Goal: Task Accomplishment & Management: Complete application form

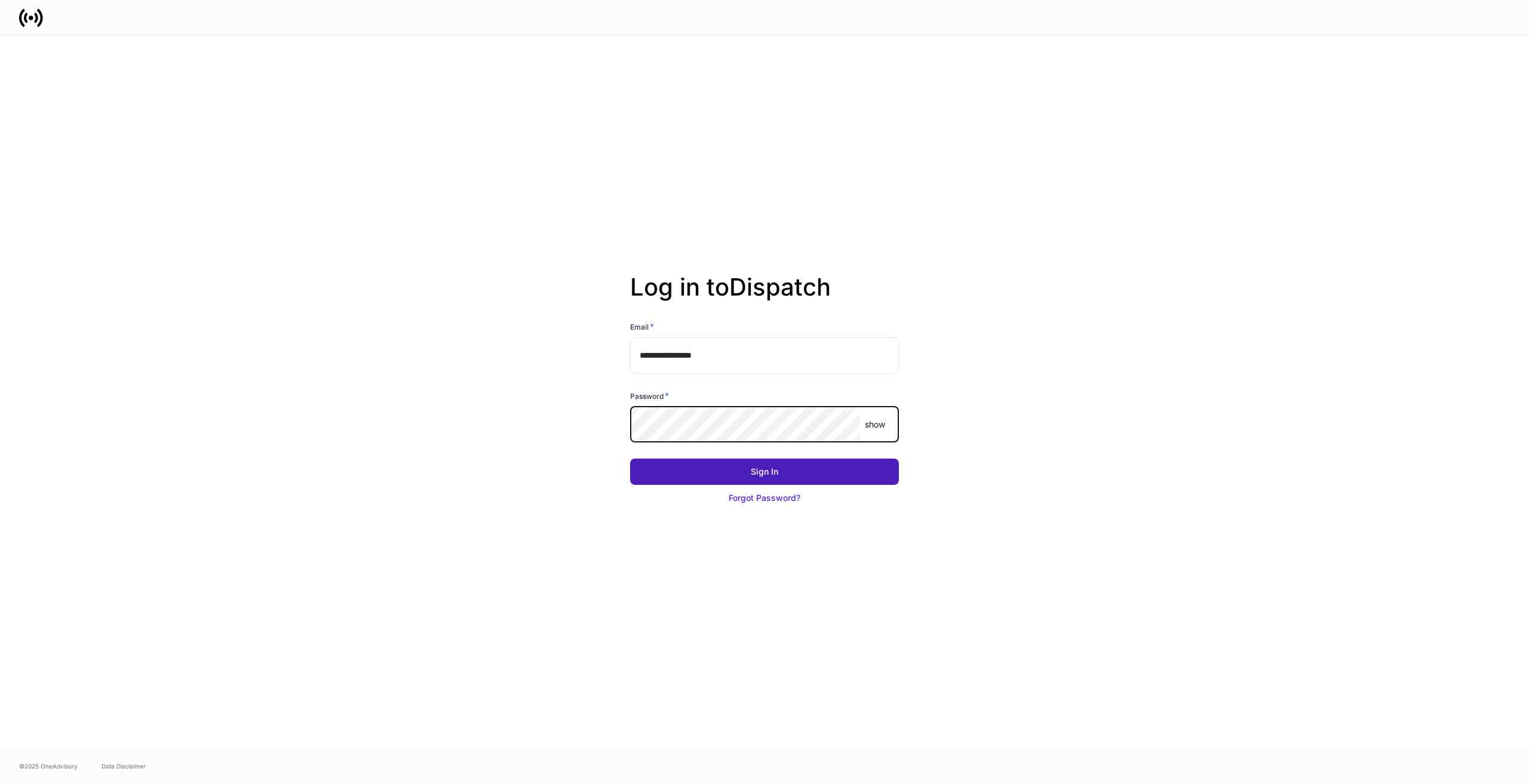
click at [870, 465] on button "Sign In" at bounding box center [764, 472] width 268 height 26
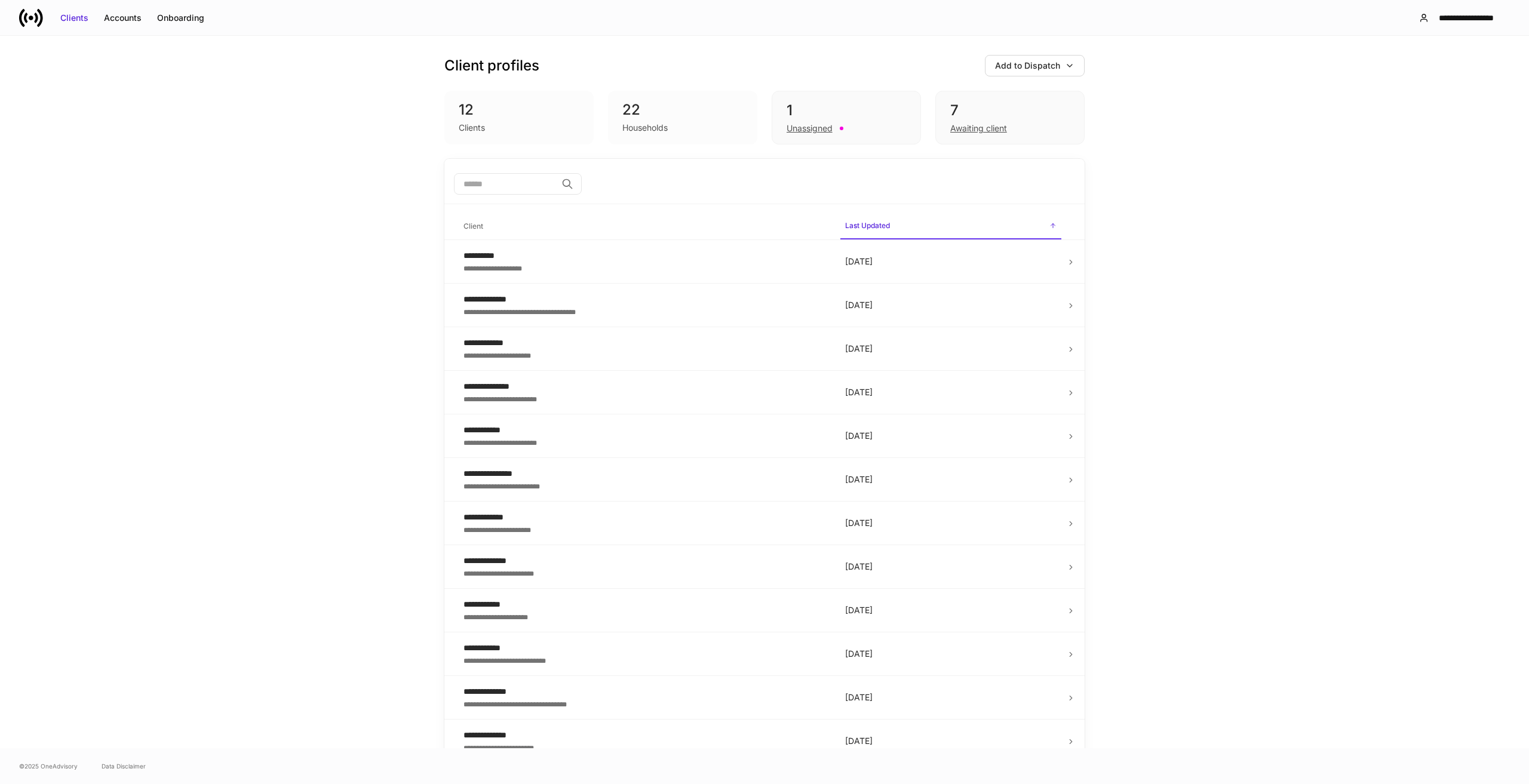
click at [639, 122] on div "Households" at bounding box center [645, 127] width 45 height 12
click at [806, 127] on div "Unassigned" at bounding box center [810, 128] width 46 height 12
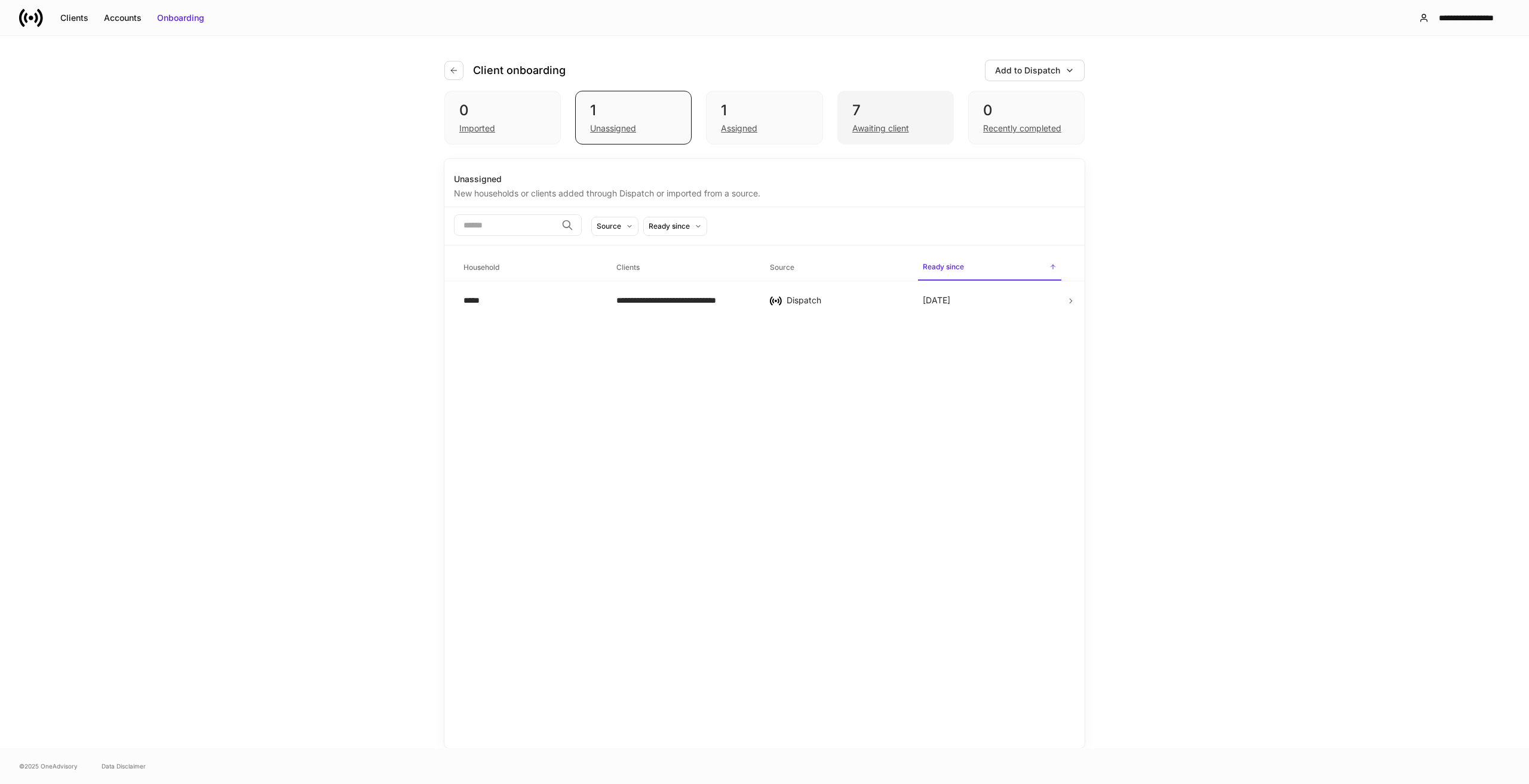
click at [903, 124] on div "Awaiting client" at bounding box center [881, 128] width 57 height 12
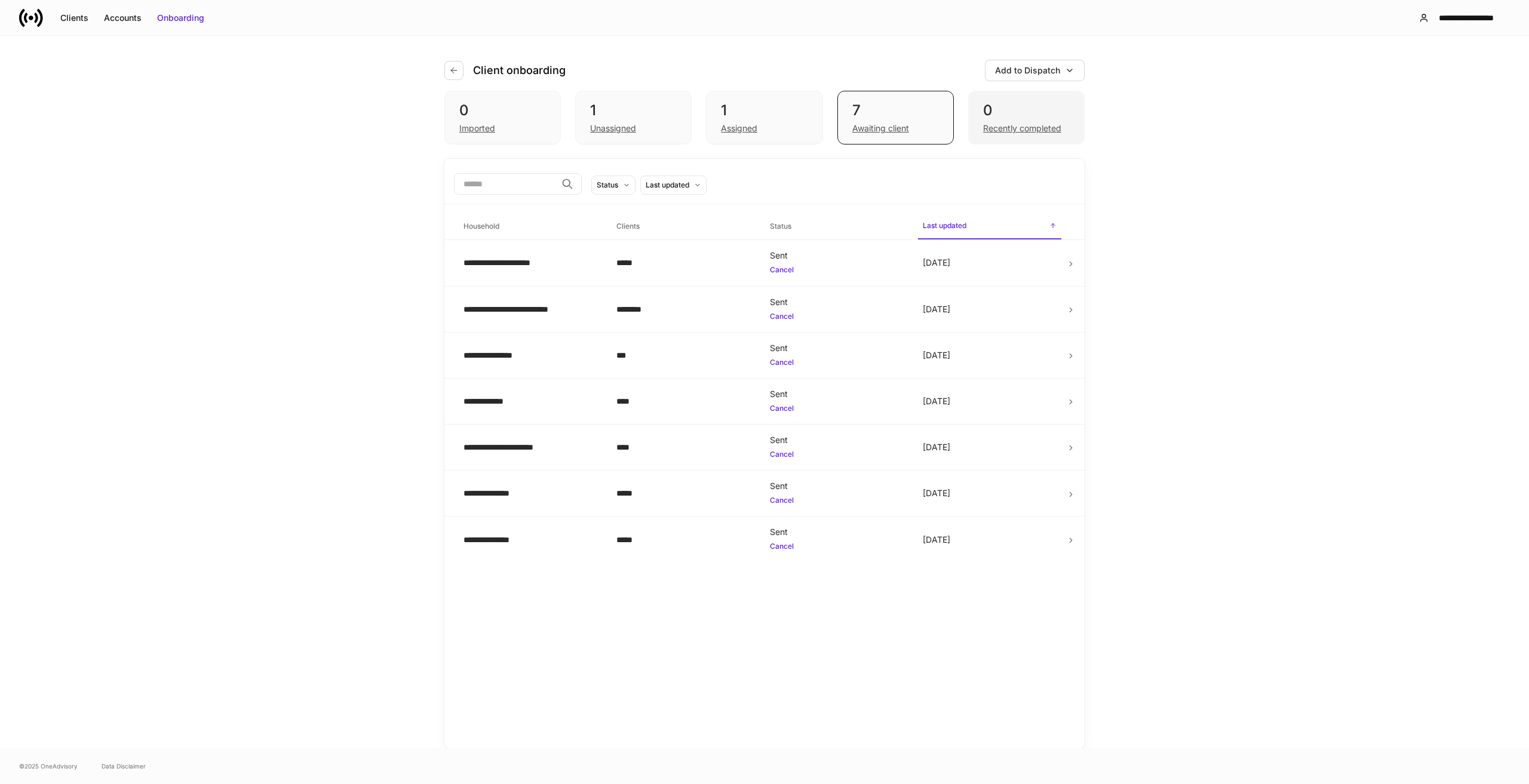
click at [1009, 127] on div "Recently completed" at bounding box center [1022, 128] width 78 height 12
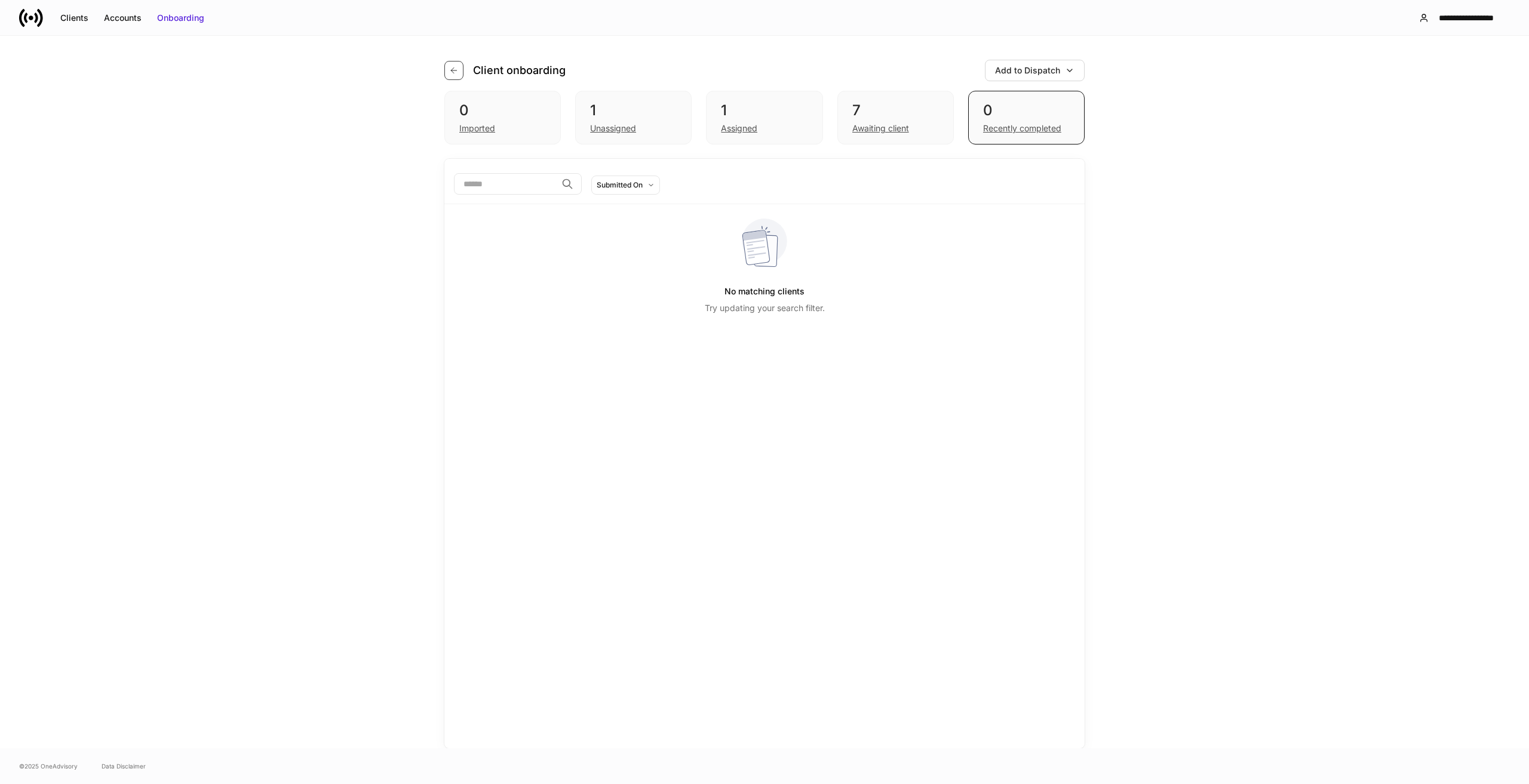
click at [453, 71] on icon "button" at bounding box center [453, 70] width 6 height 6
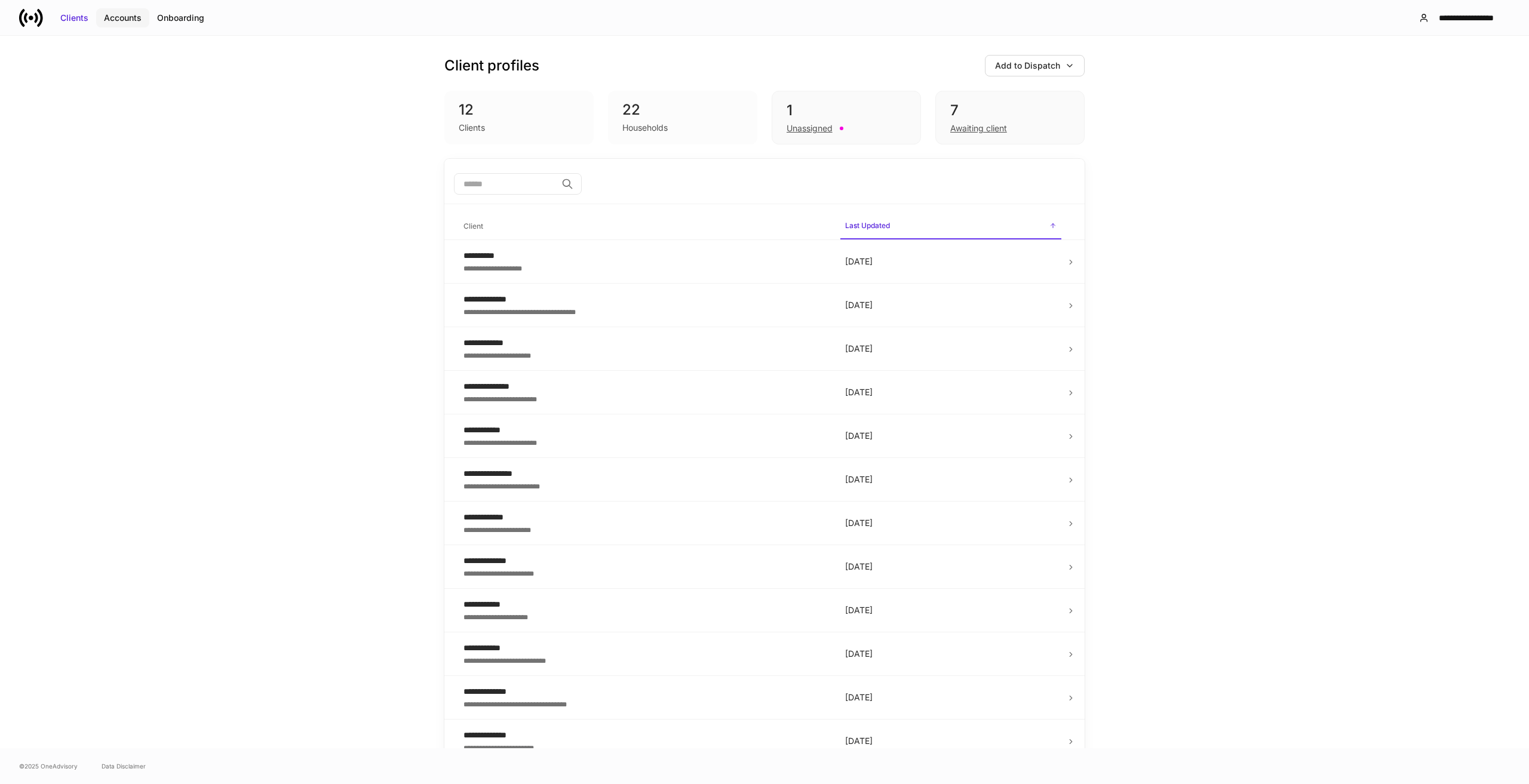
click at [119, 20] on div "Accounts" at bounding box center [122, 18] width 37 height 12
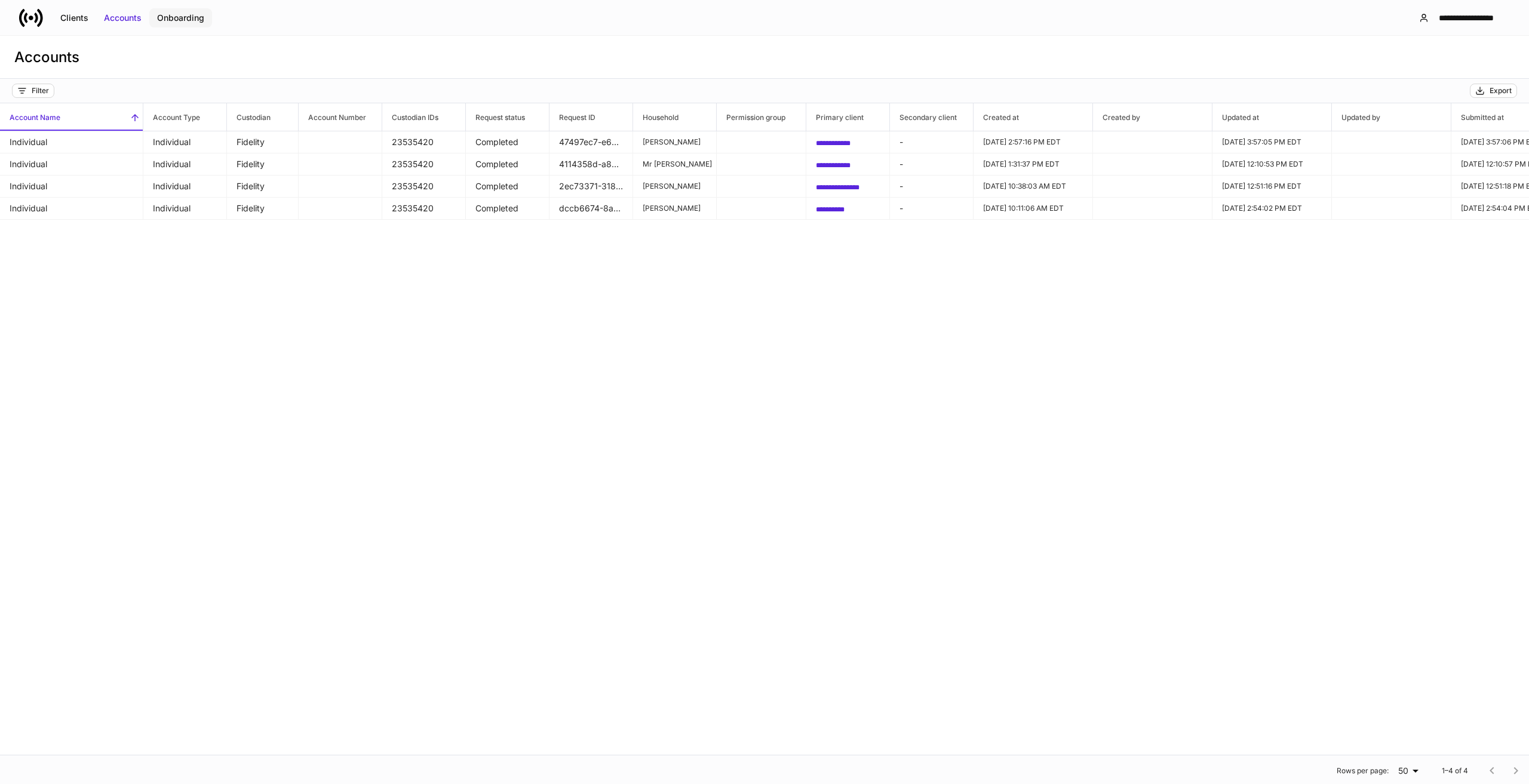
click at [200, 19] on div "Onboarding" at bounding box center [181, 18] width 47 height 12
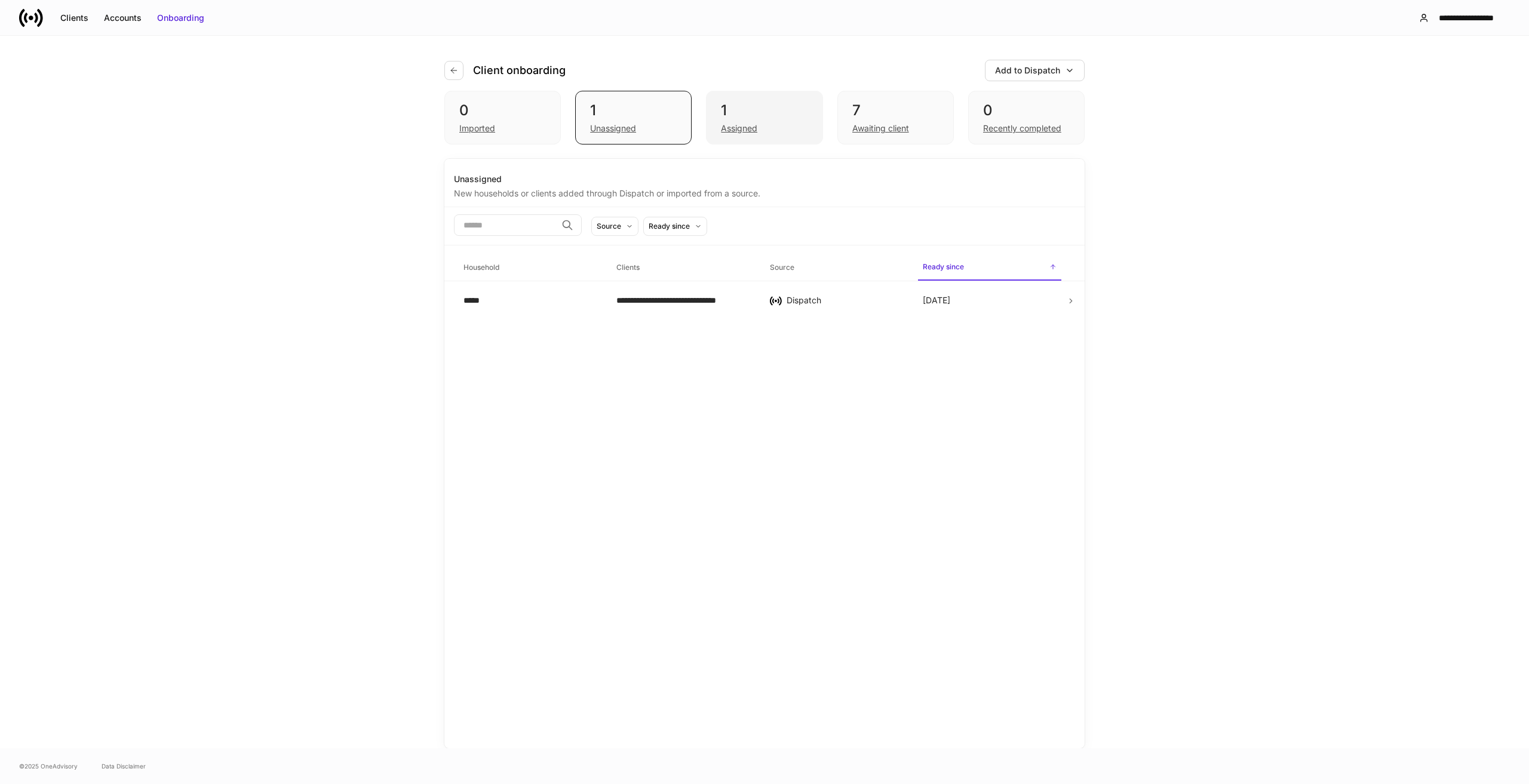
click at [744, 120] on div "Assigned" at bounding box center [764, 127] width 87 height 15
click at [733, 306] on div "**********" at bounding box center [683, 308] width 134 height 12
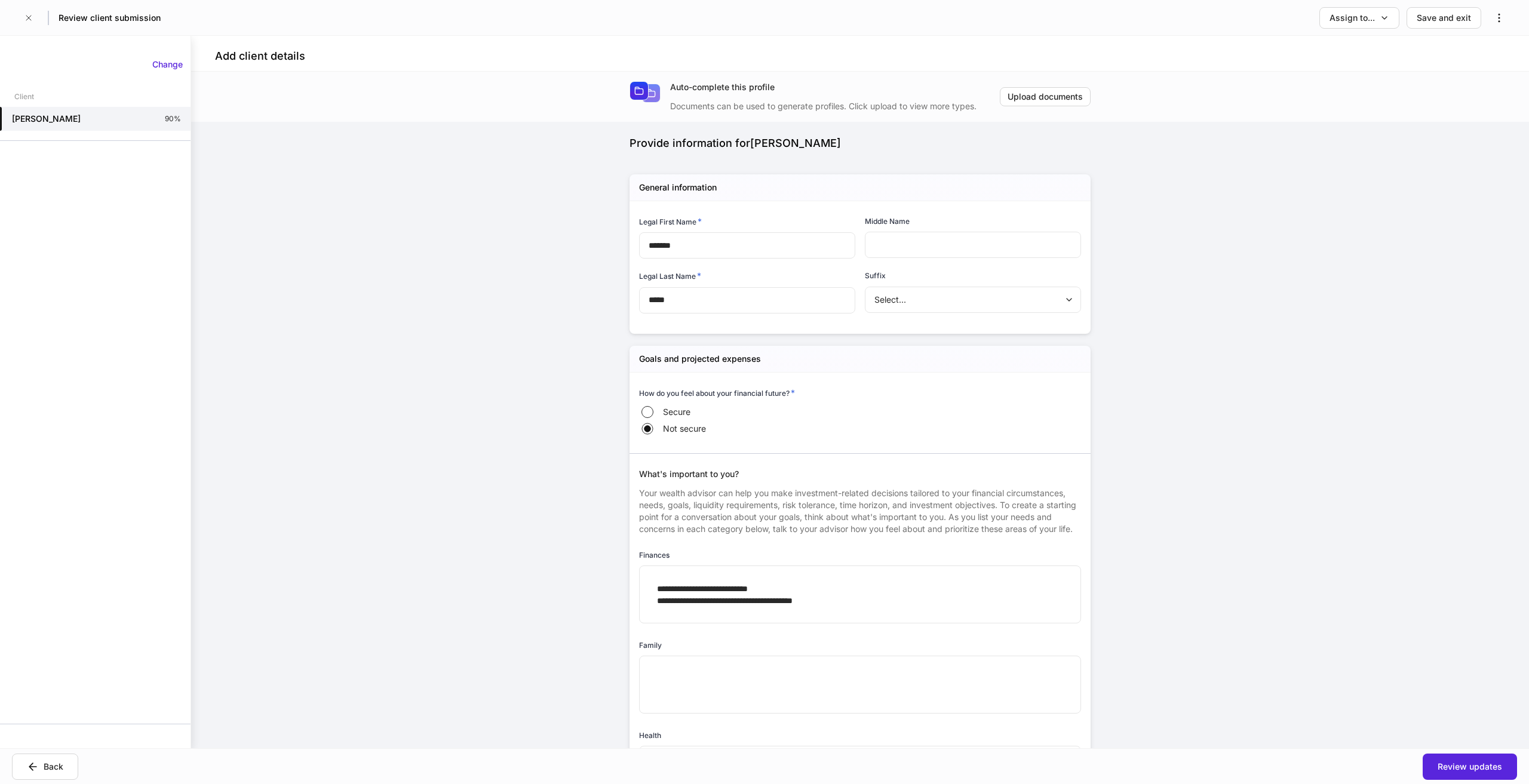
type input "*****"
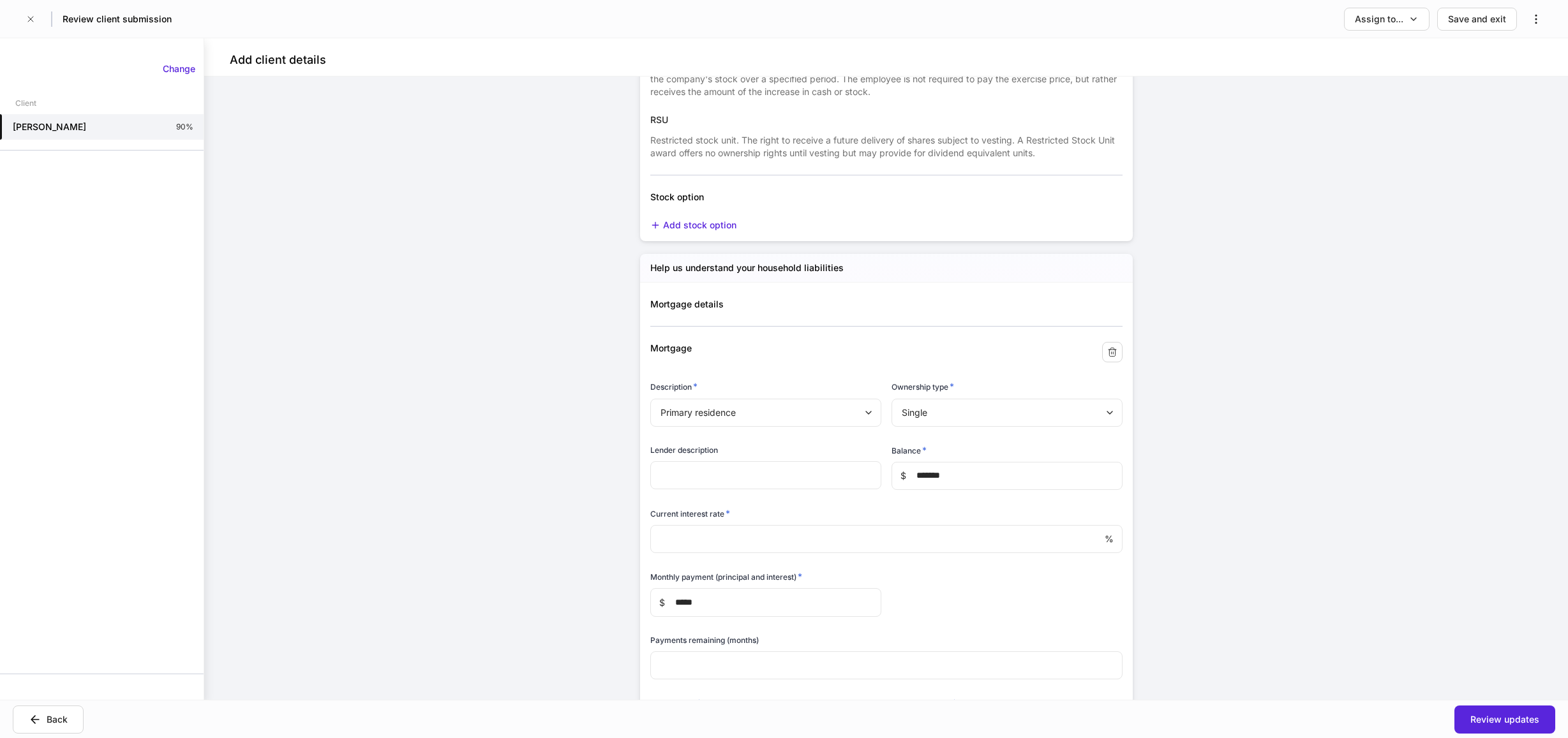
scroll to position [4358, 0]
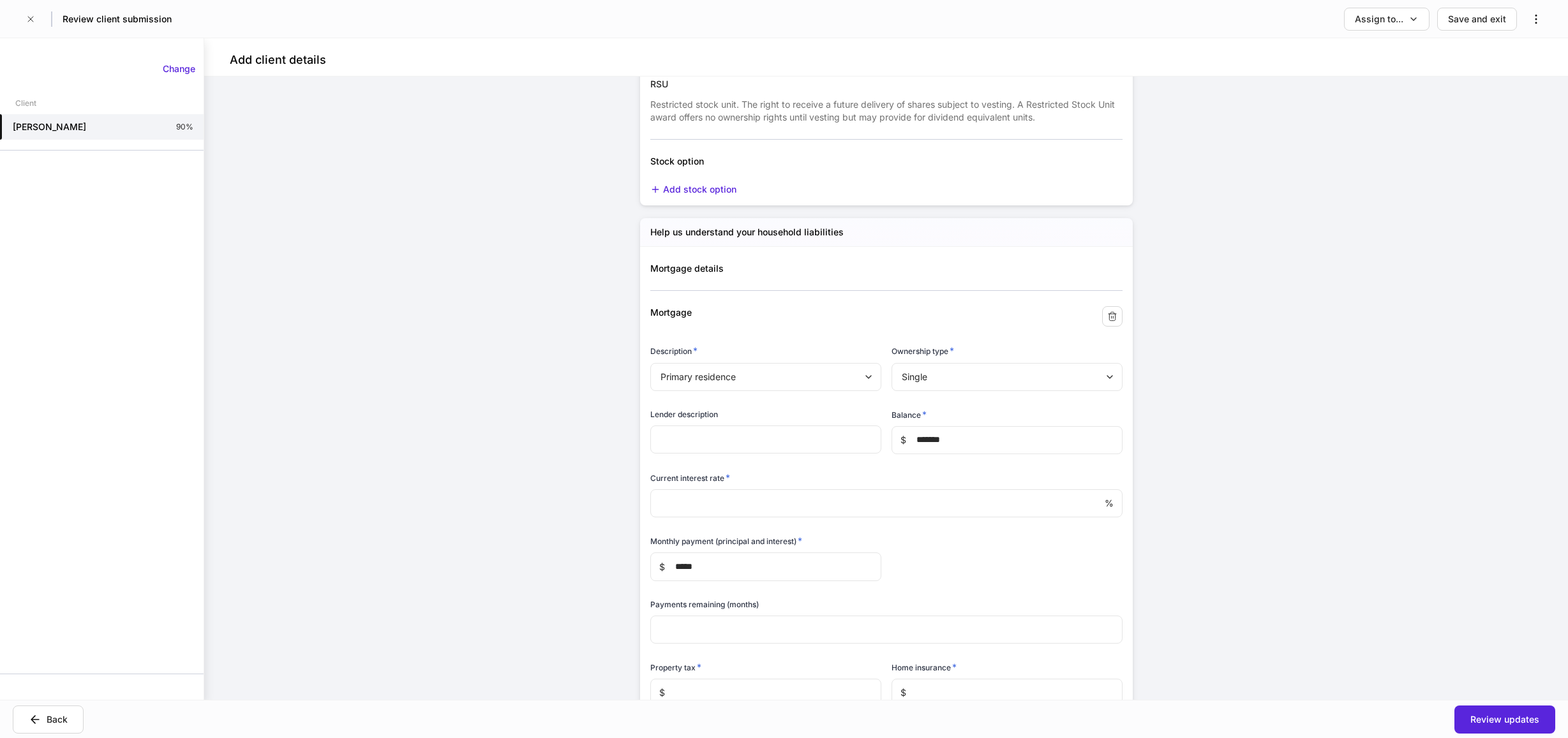
drag, startPoint x: 993, startPoint y: 239, endPoint x: 996, endPoint y: 246, distance: 7.6
click at [992, 240] on div "Help us understand your household liabilities" at bounding box center [887, 232] width 492 height 29
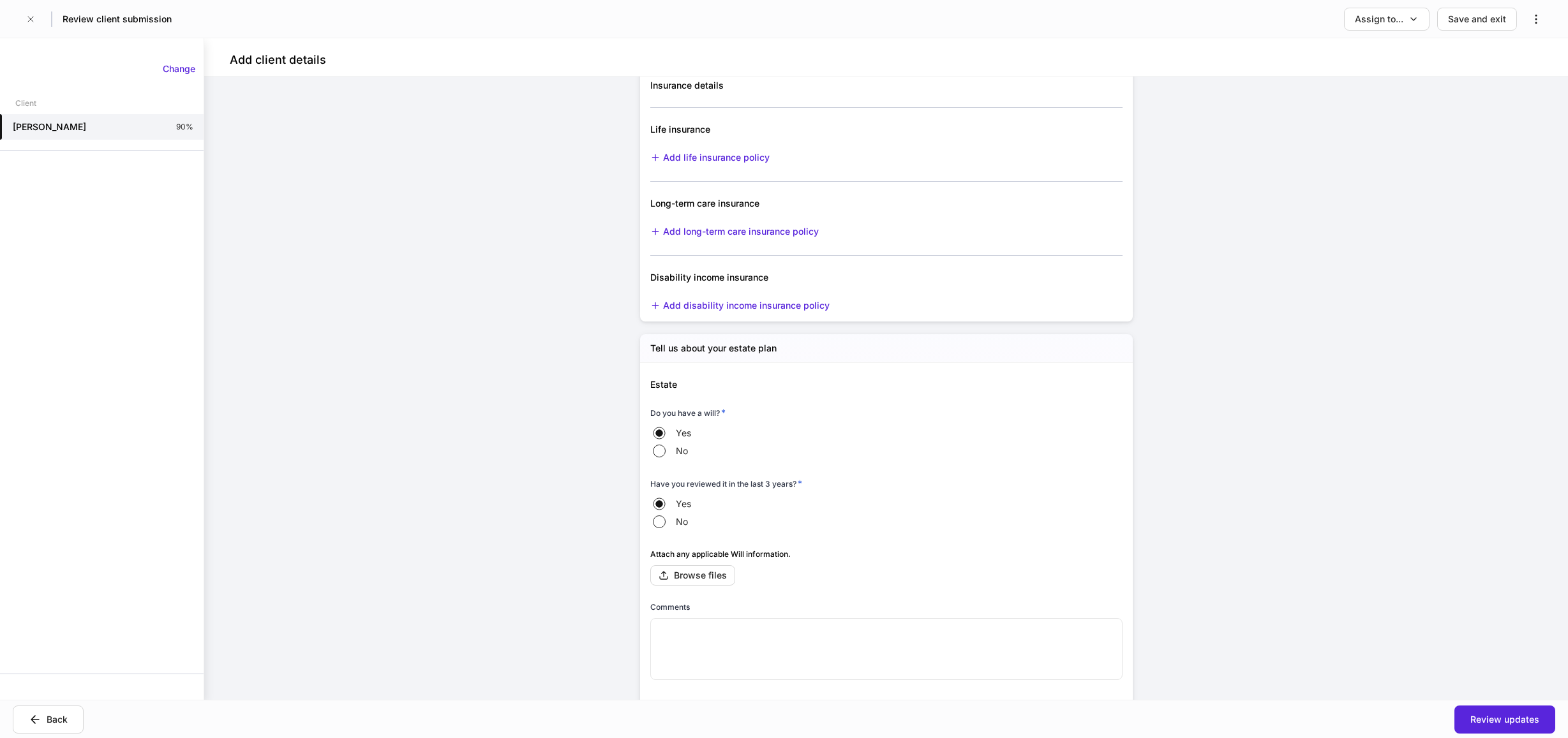
scroll to position [4687, 0]
